Goal: Task Accomplishment & Management: Manage account settings

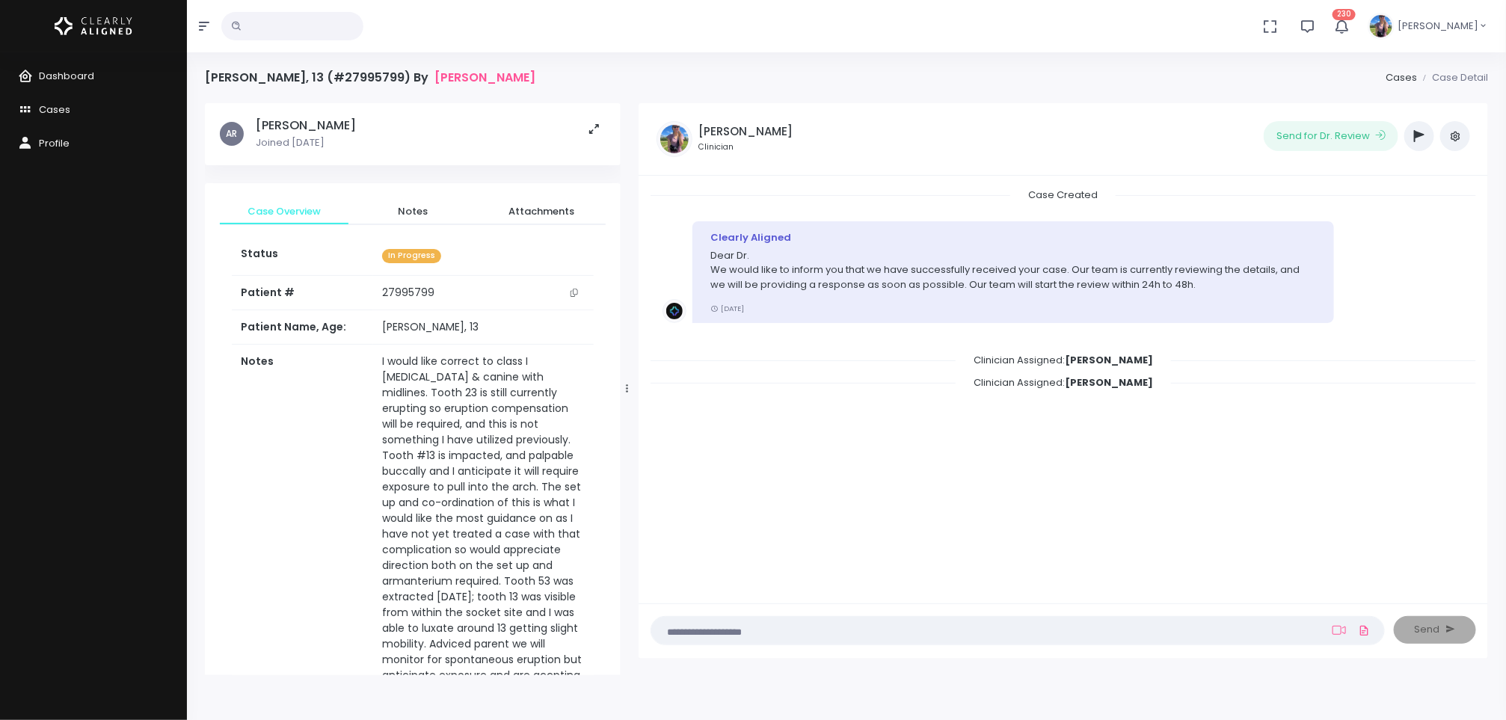
click at [90, 77] on span "Dashboard" at bounding box center [66, 76] width 55 height 14
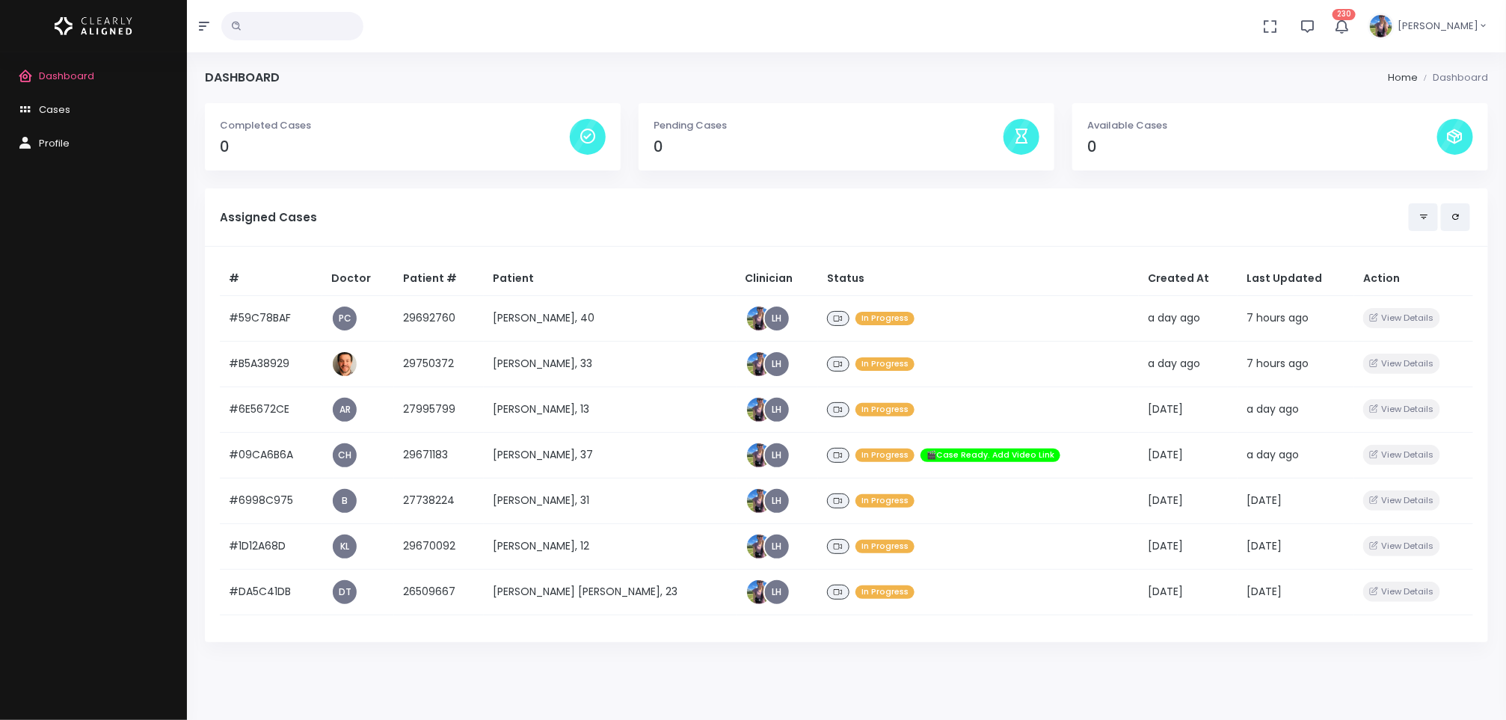
click at [532, 584] on td "[PERSON_NAME] [PERSON_NAME], 23" at bounding box center [610, 592] width 253 height 46
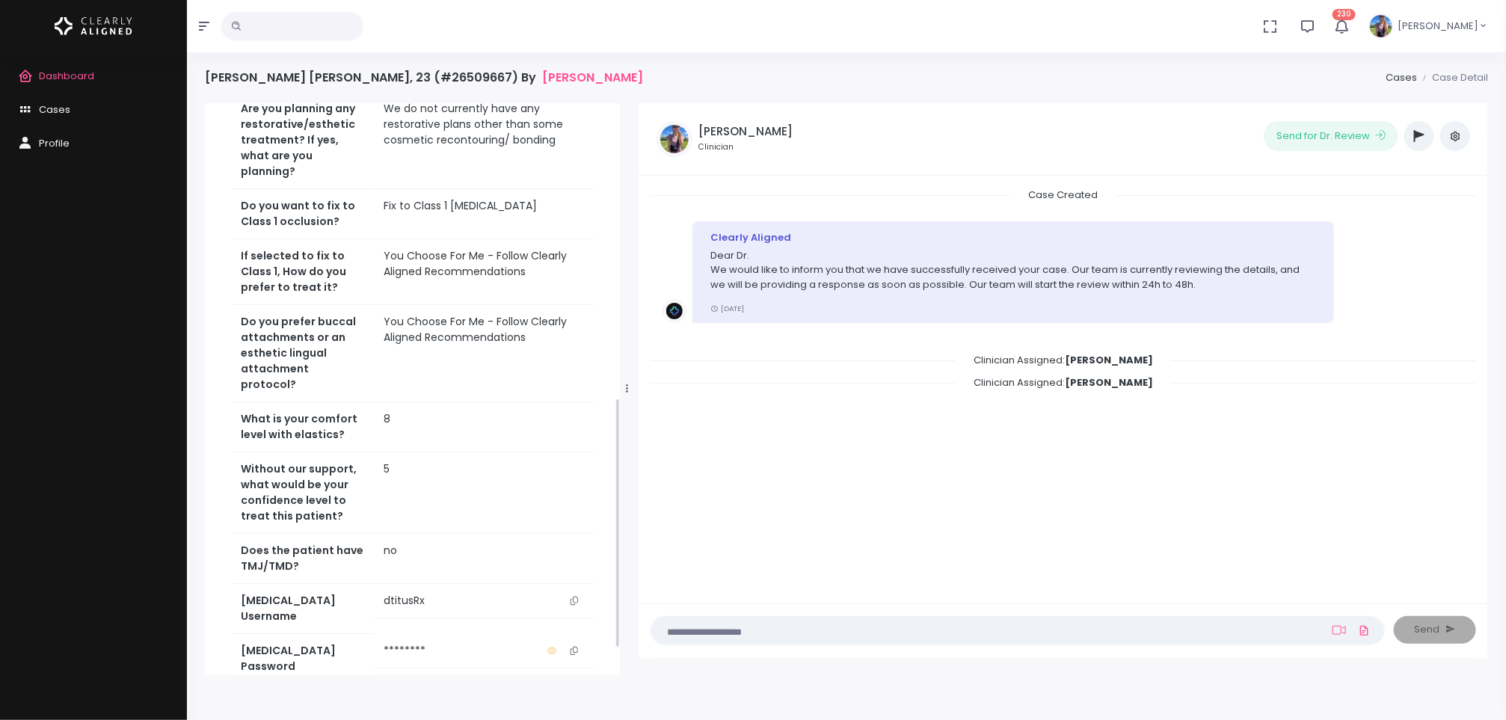
scroll to position [730, 0]
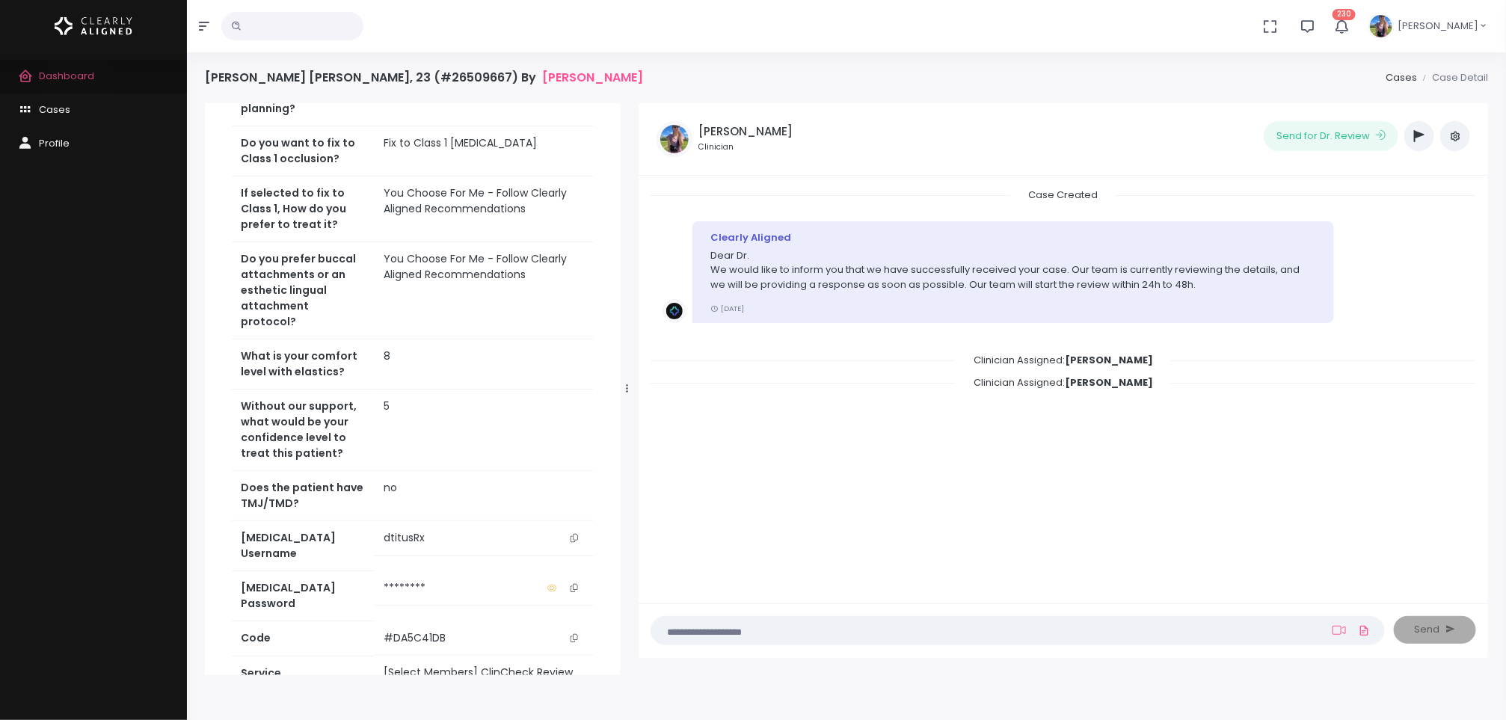
click at [79, 81] on span "Dashboard" at bounding box center [66, 76] width 55 height 14
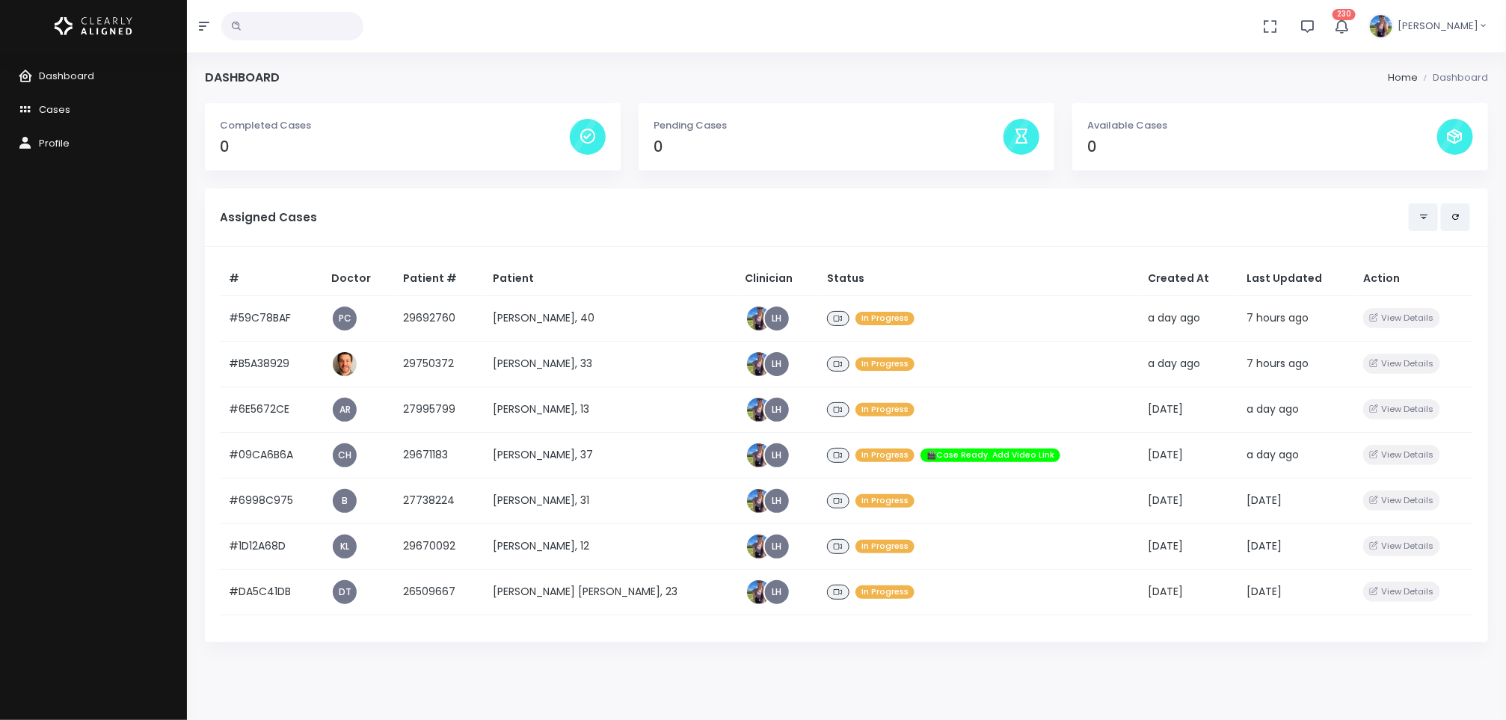
click at [575, 541] on td "[PERSON_NAME], 12" at bounding box center [610, 546] width 253 height 46
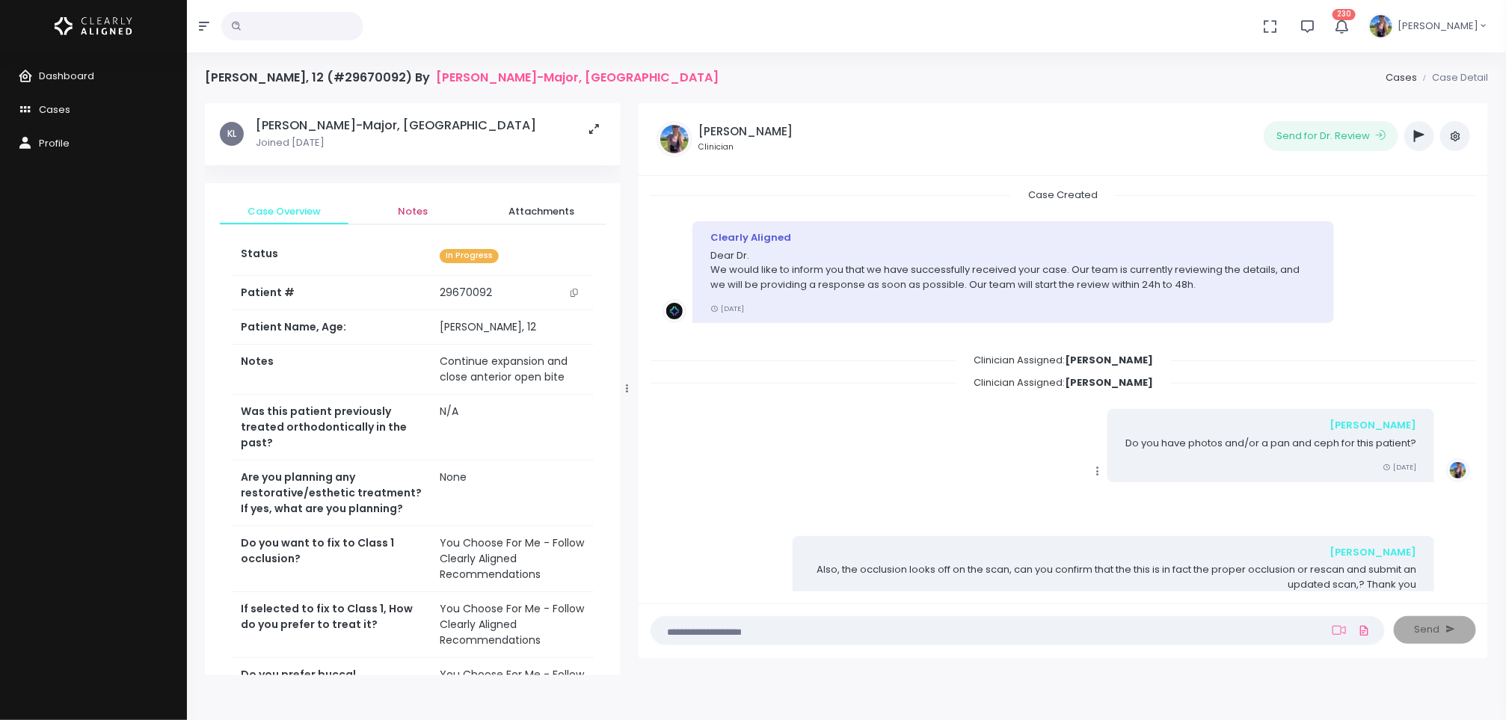
click at [405, 209] on span "Notes" at bounding box center [412, 211] width 105 height 15
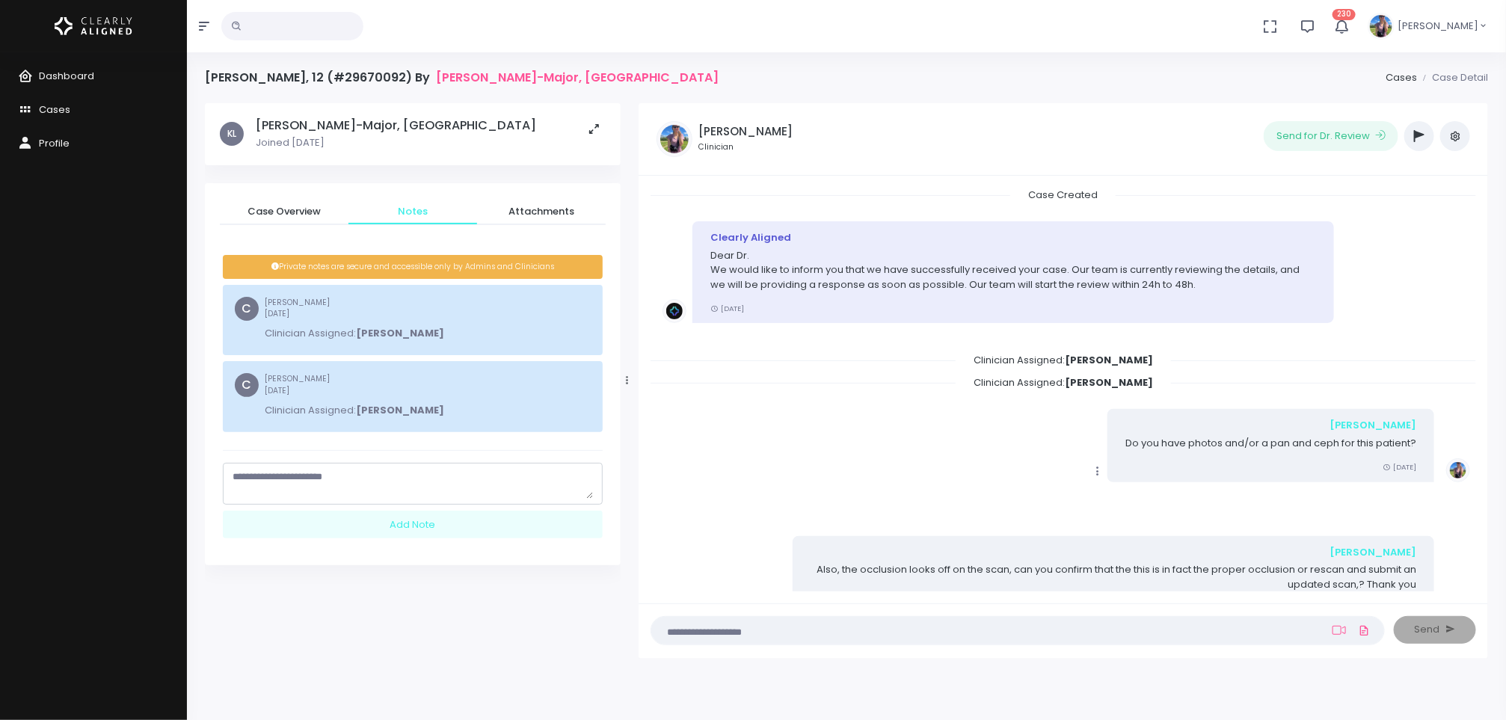
click at [402, 471] on textarea "scrollable content" at bounding box center [413, 484] width 360 height 29
type textarea "**********"
click at [440, 530] on div "Add Note" at bounding box center [413, 525] width 380 height 28
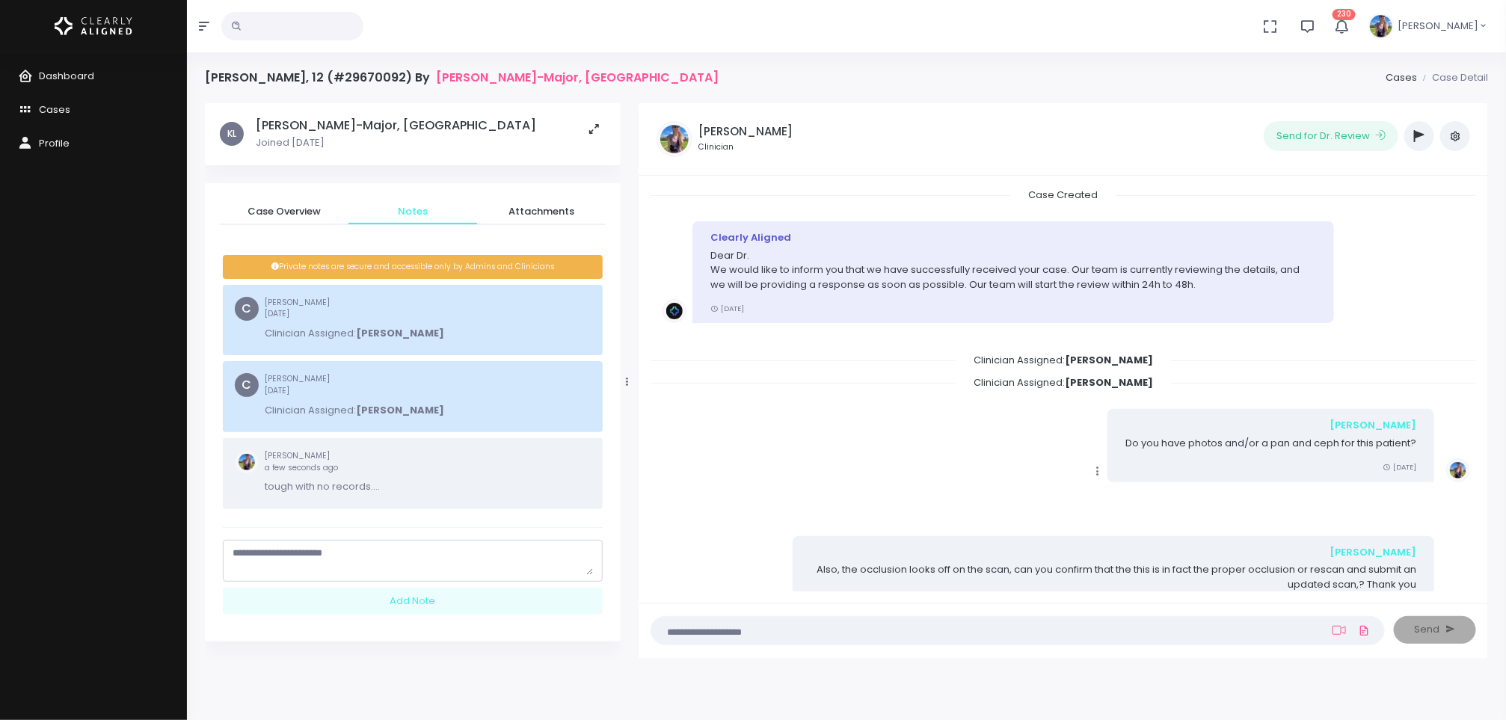
click at [1413, 132] on button "button" at bounding box center [1419, 136] width 30 height 30
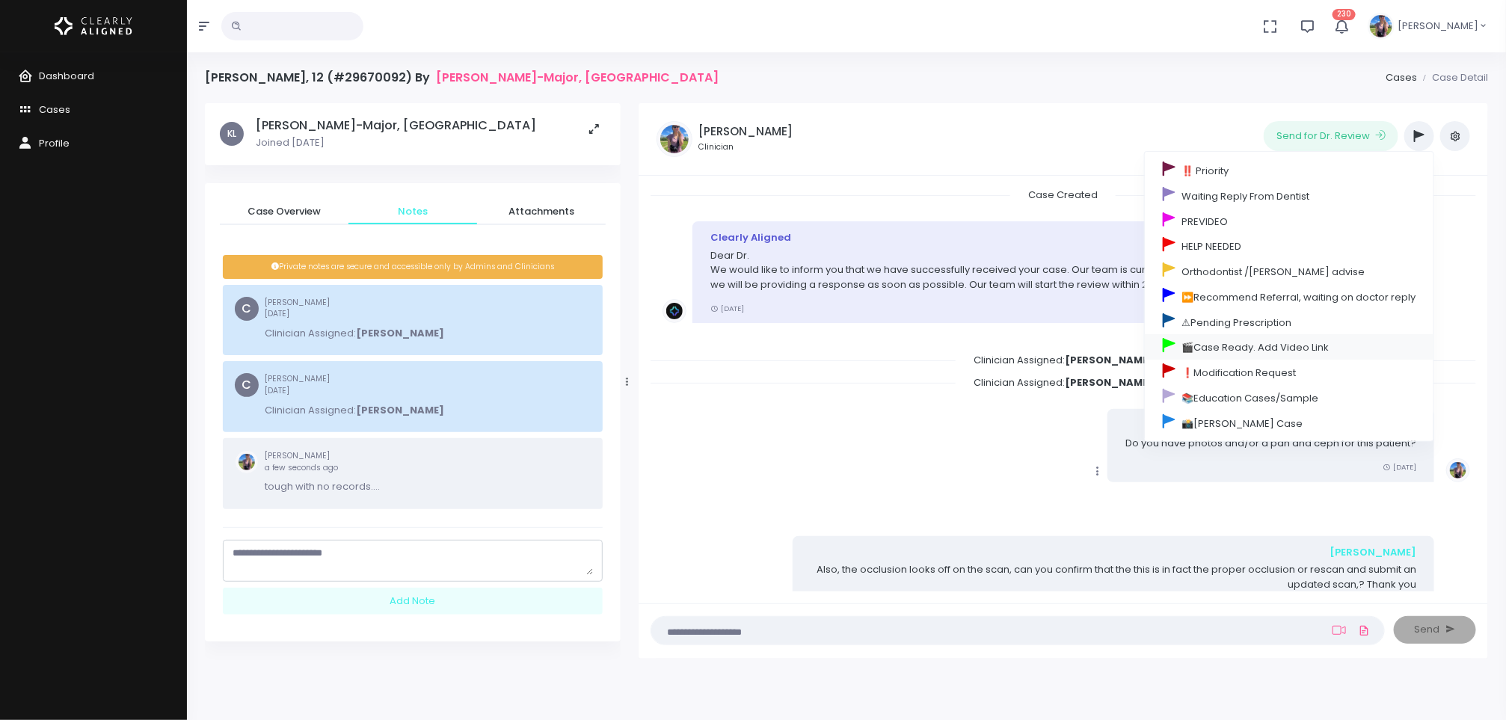
click at [1289, 348] on link "🎬Case Ready. Add Video Link" at bounding box center [1289, 346] width 289 height 25
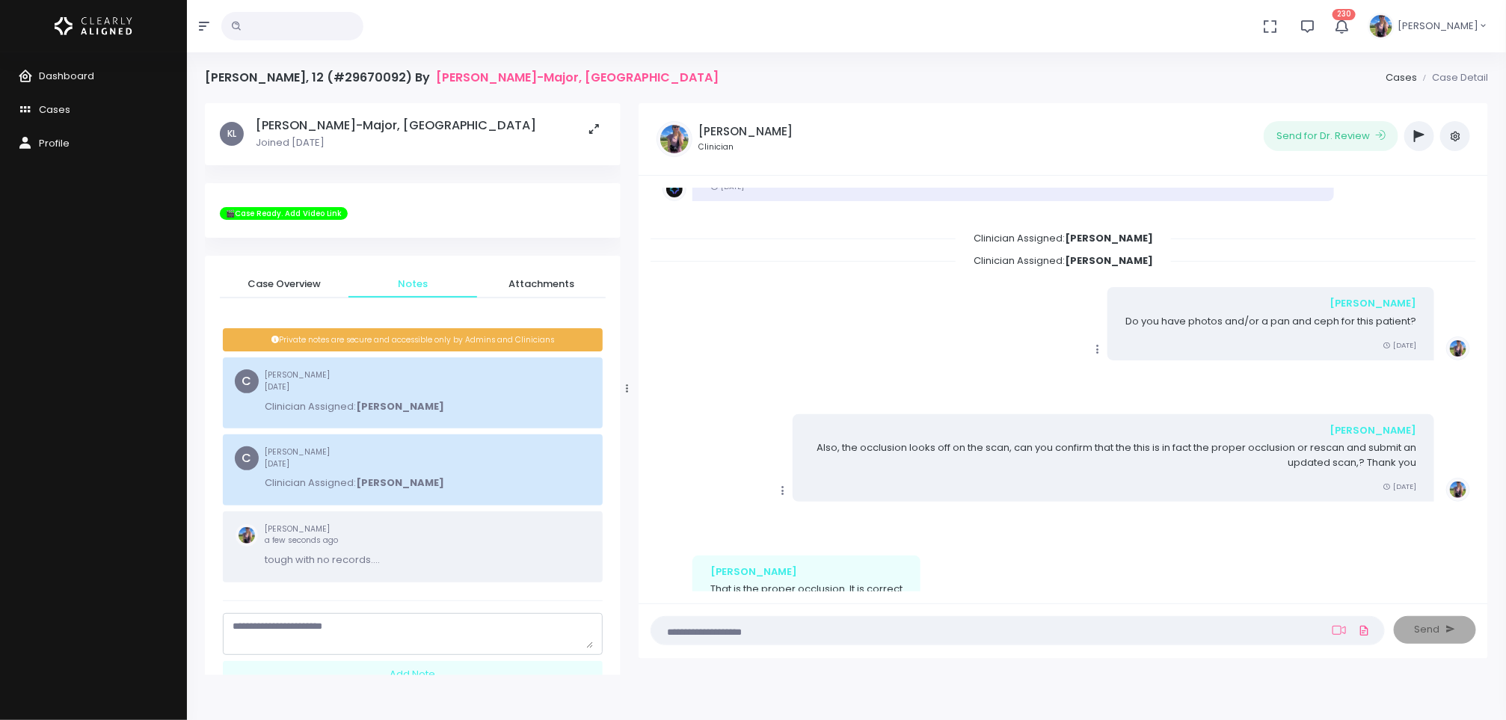
scroll to position [191, 0]
